Goal: Navigation & Orientation: Find specific page/section

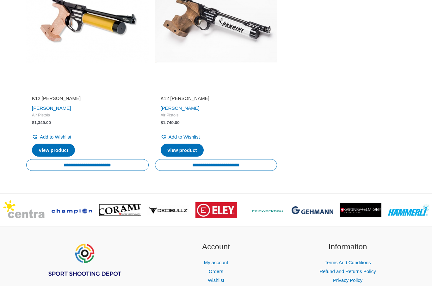
scroll to position [667, 0]
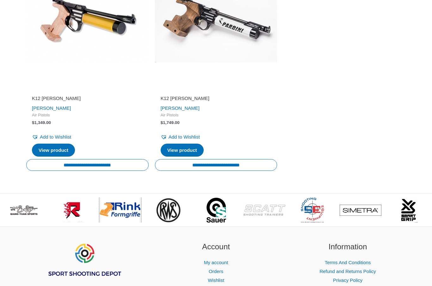
click at [121, 218] on img at bounding box center [120, 209] width 42 height 17
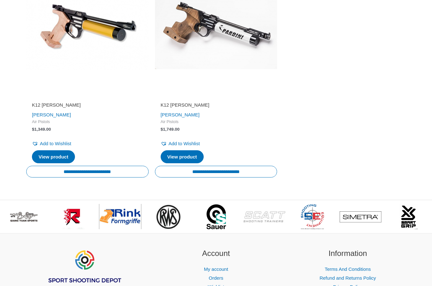
scroll to position [660, 0]
click at [69, 221] on img at bounding box center [71, 216] width 25 height 25
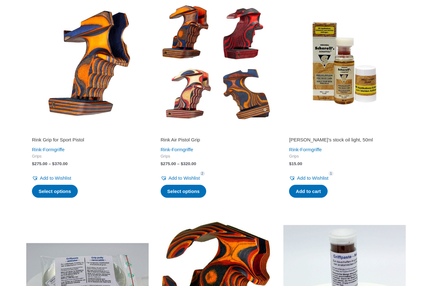
scroll to position [269, 0]
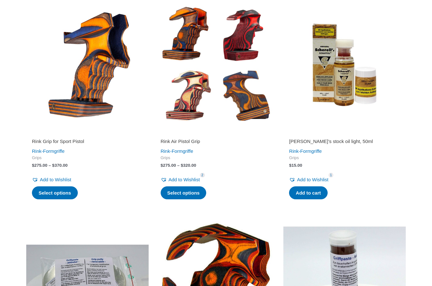
click at [191, 149] on link "Rink-Formgriffe" at bounding box center [177, 150] width 33 height 5
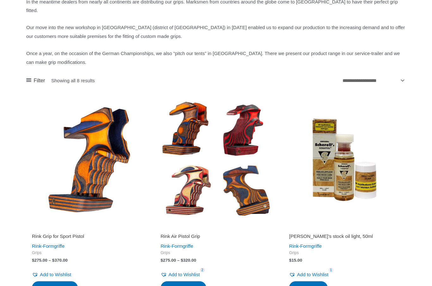
scroll to position [175, 0]
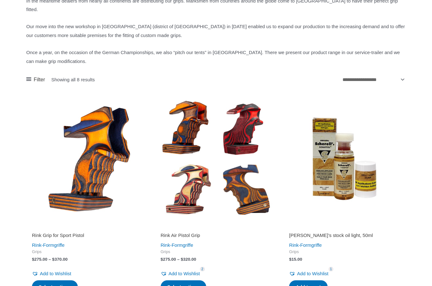
click at [37, 244] on link "Rink-Formgriffe" at bounding box center [48, 244] width 33 height 5
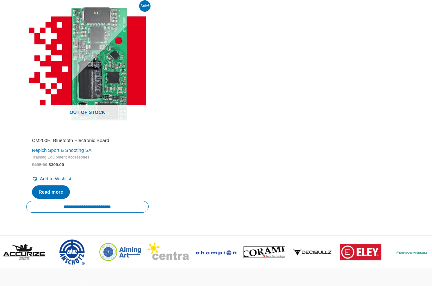
scroll to position [236, 0]
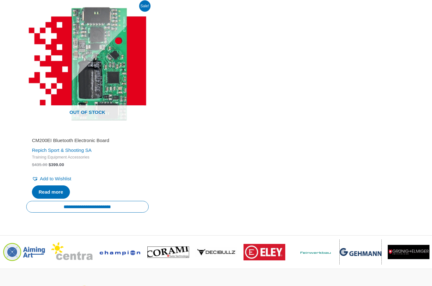
click at [365, 253] on img at bounding box center [360, 252] width 42 height 8
